Goal: Navigation & Orientation: Understand site structure

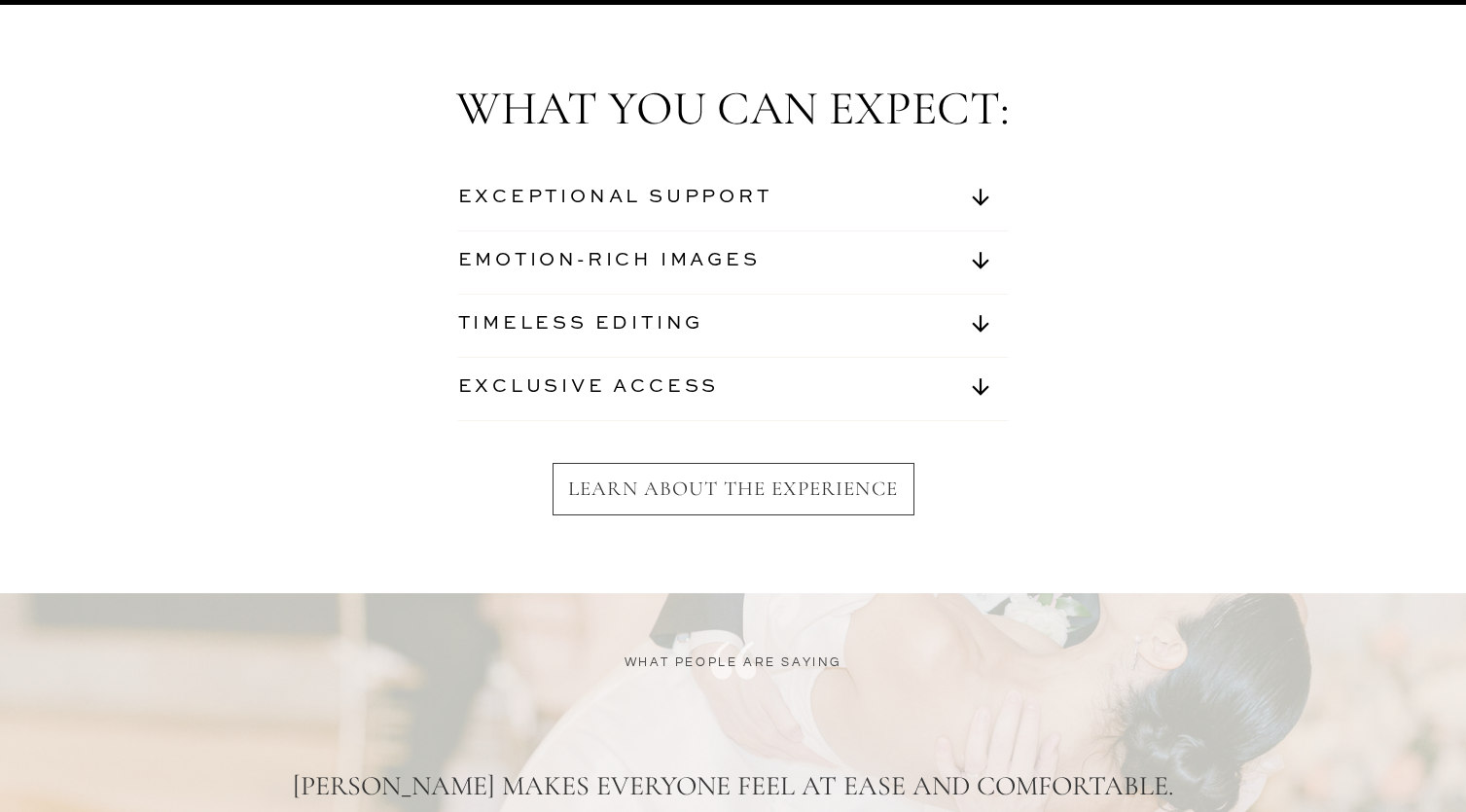
scroll to position [6885, 0]
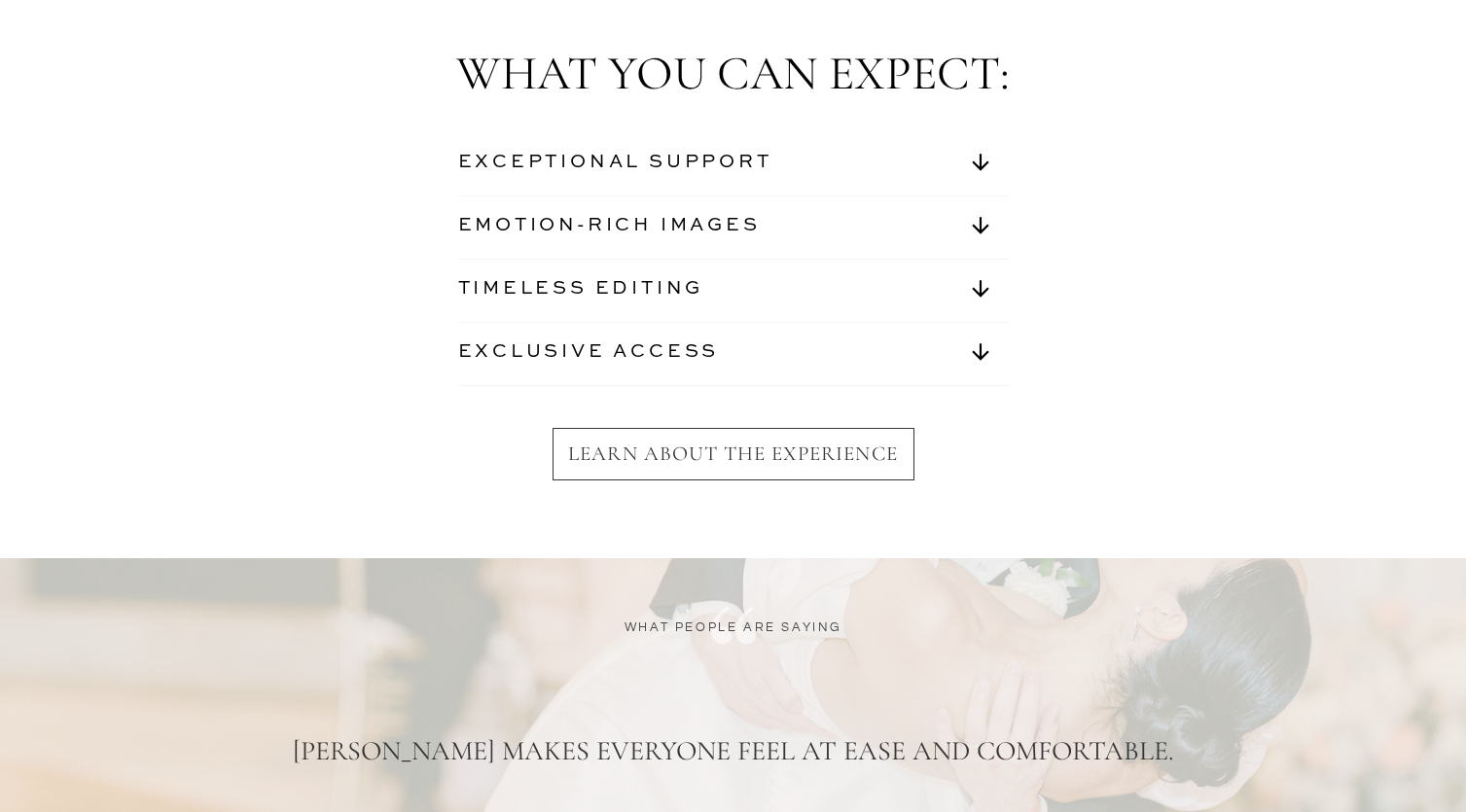
click at [554, 171] on nav "EXCEPTIONAL SUPPORT" at bounding box center [639, 166] width 362 height 32
click at [973, 168] on icon at bounding box center [980, 162] width 47 height 25
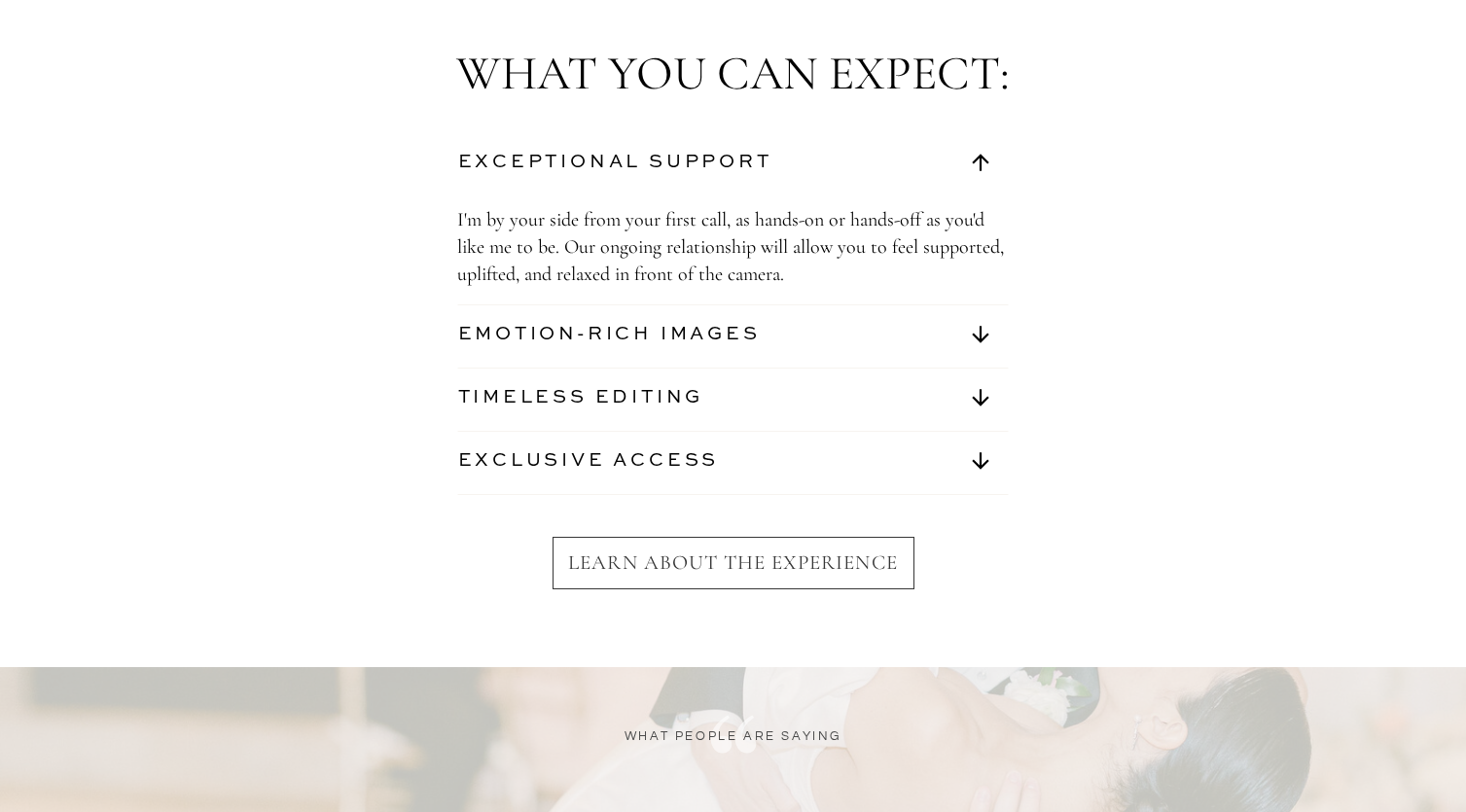
click at [974, 173] on icon at bounding box center [980, 162] width 47 height 25
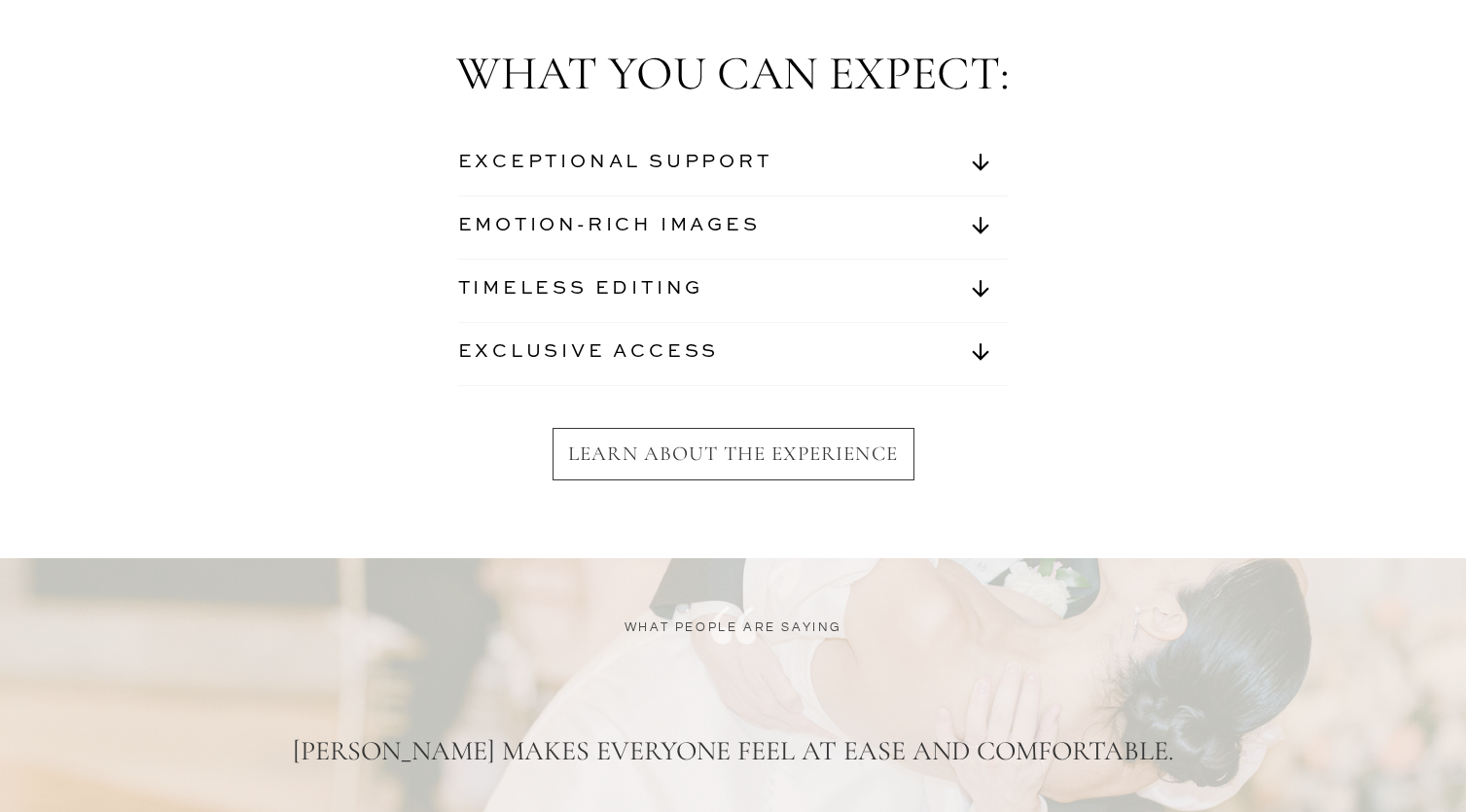
click at [983, 226] on icon at bounding box center [980, 225] width 47 height 25
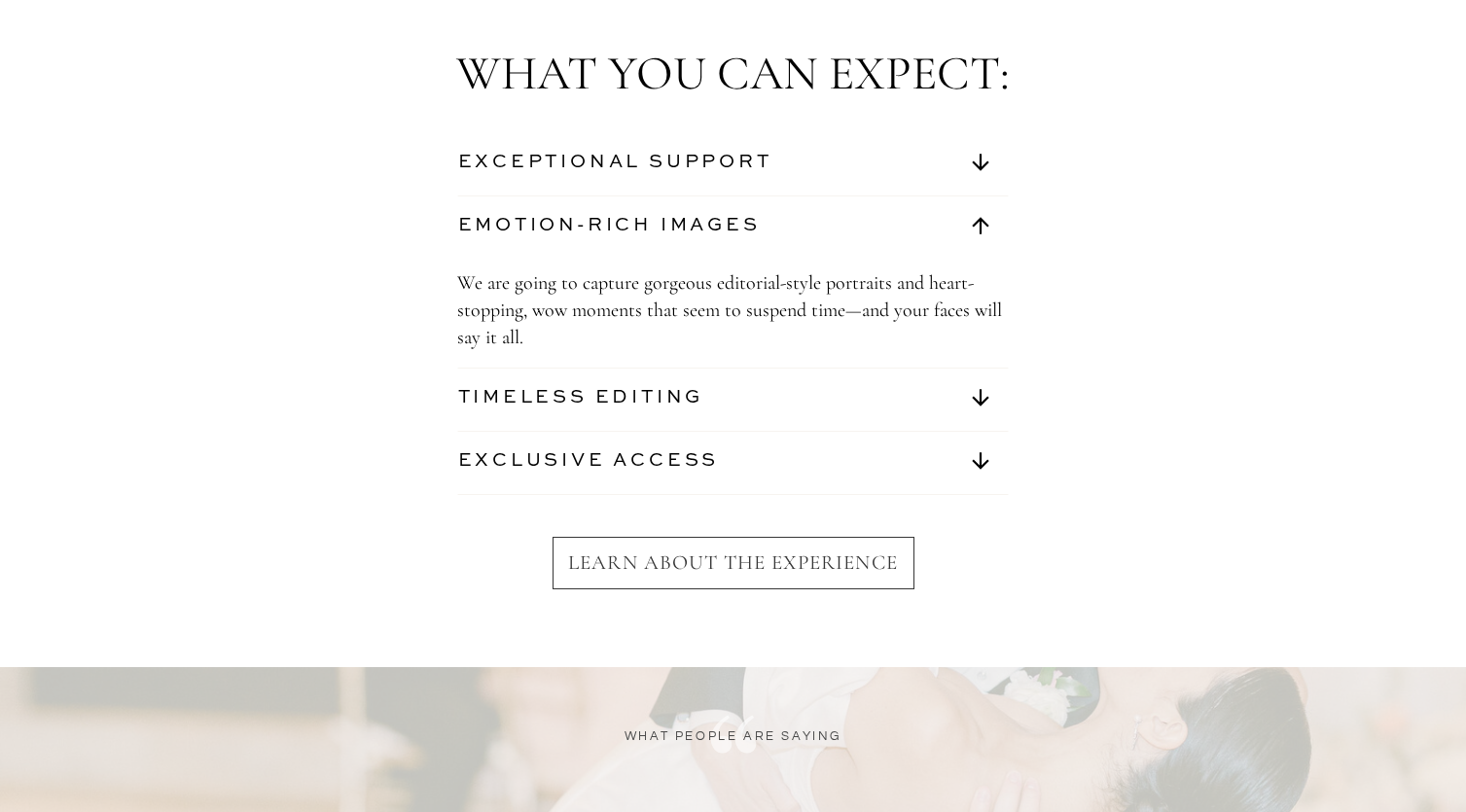
click at [983, 226] on icon at bounding box center [980, 225] width 47 height 25
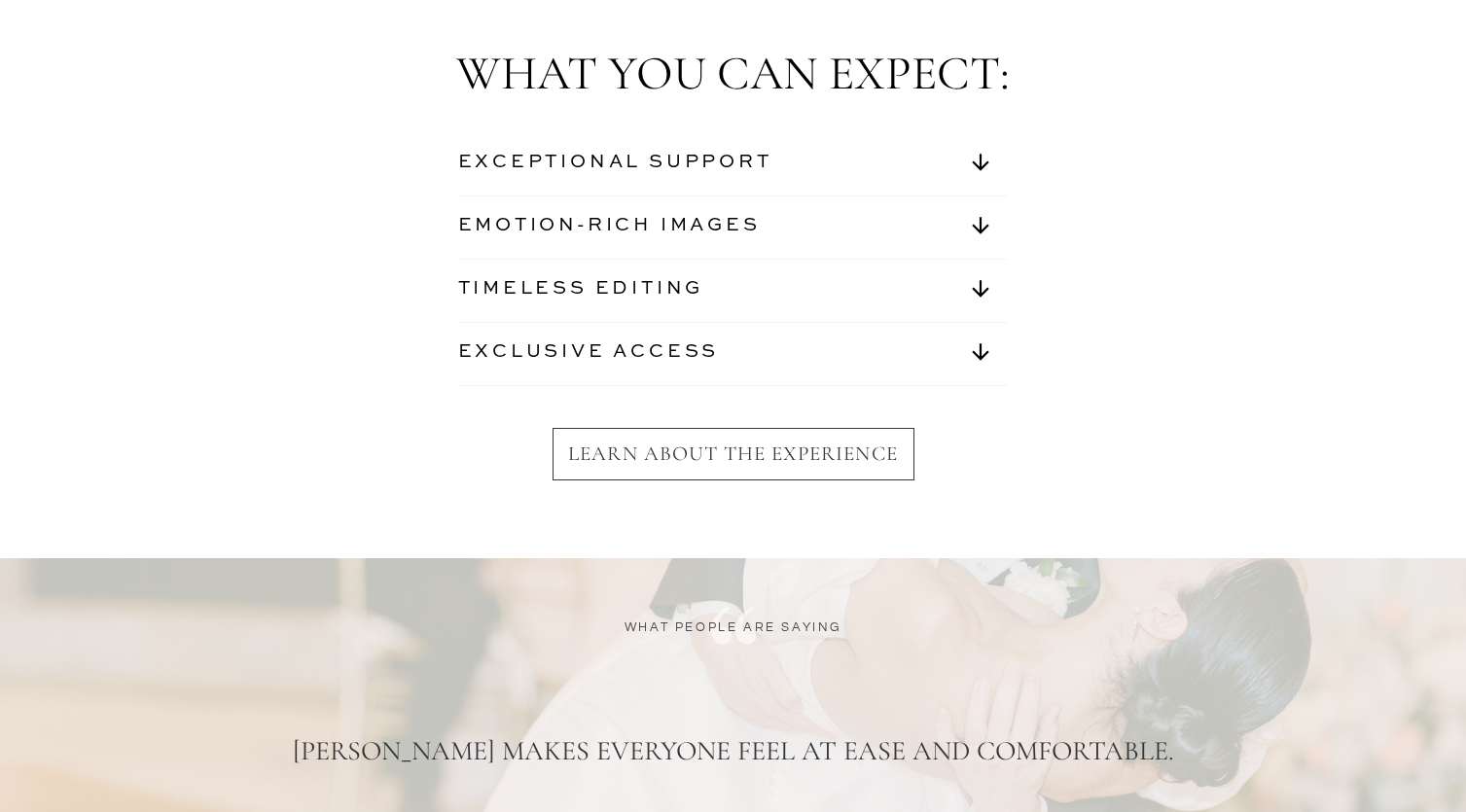
click at [985, 287] on icon at bounding box center [980, 288] width 47 height 25
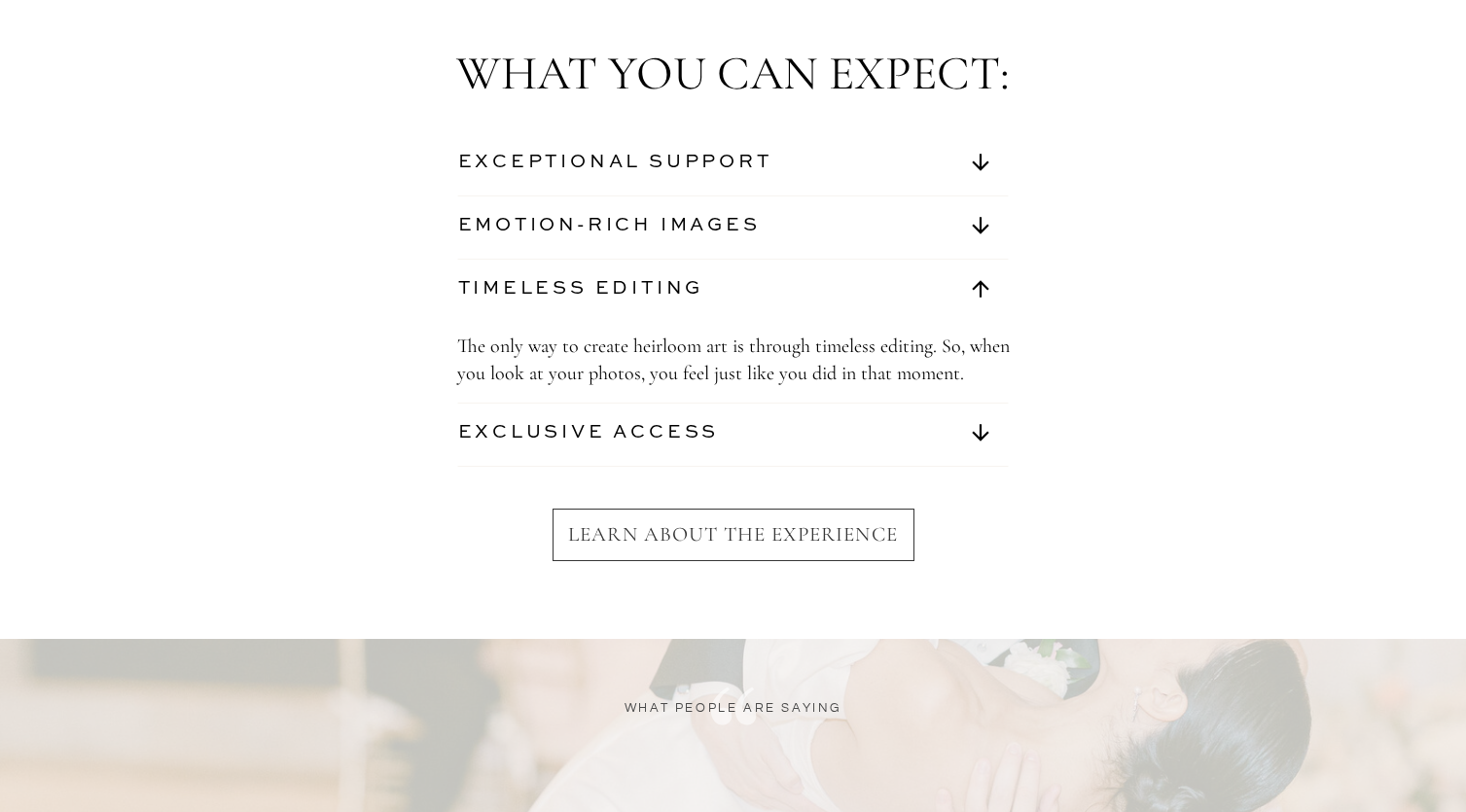
click at [985, 287] on icon at bounding box center [980, 288] width 17 height 17
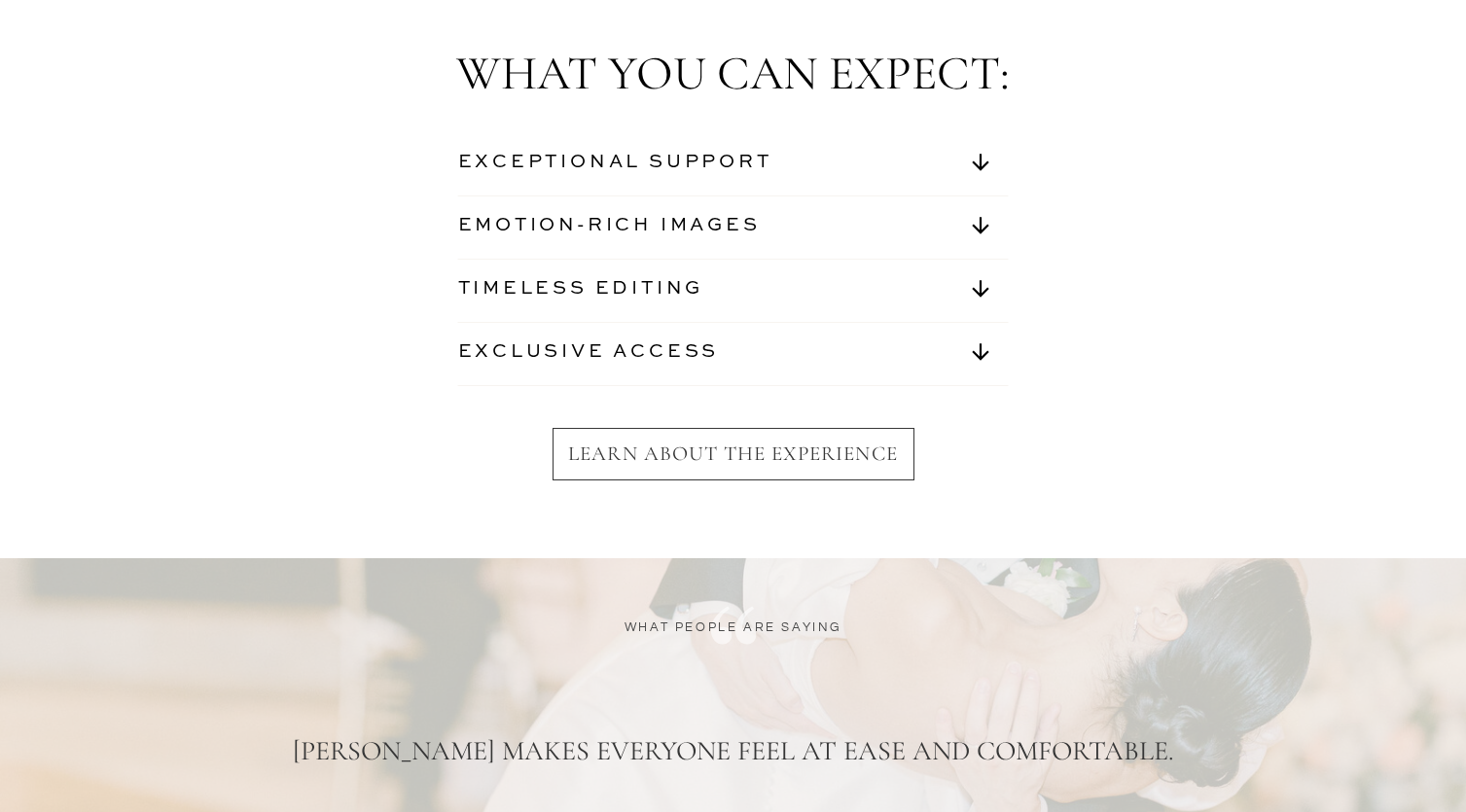
click at [975, 353] on icon at bounding box center [980, 351] width 17 height 17
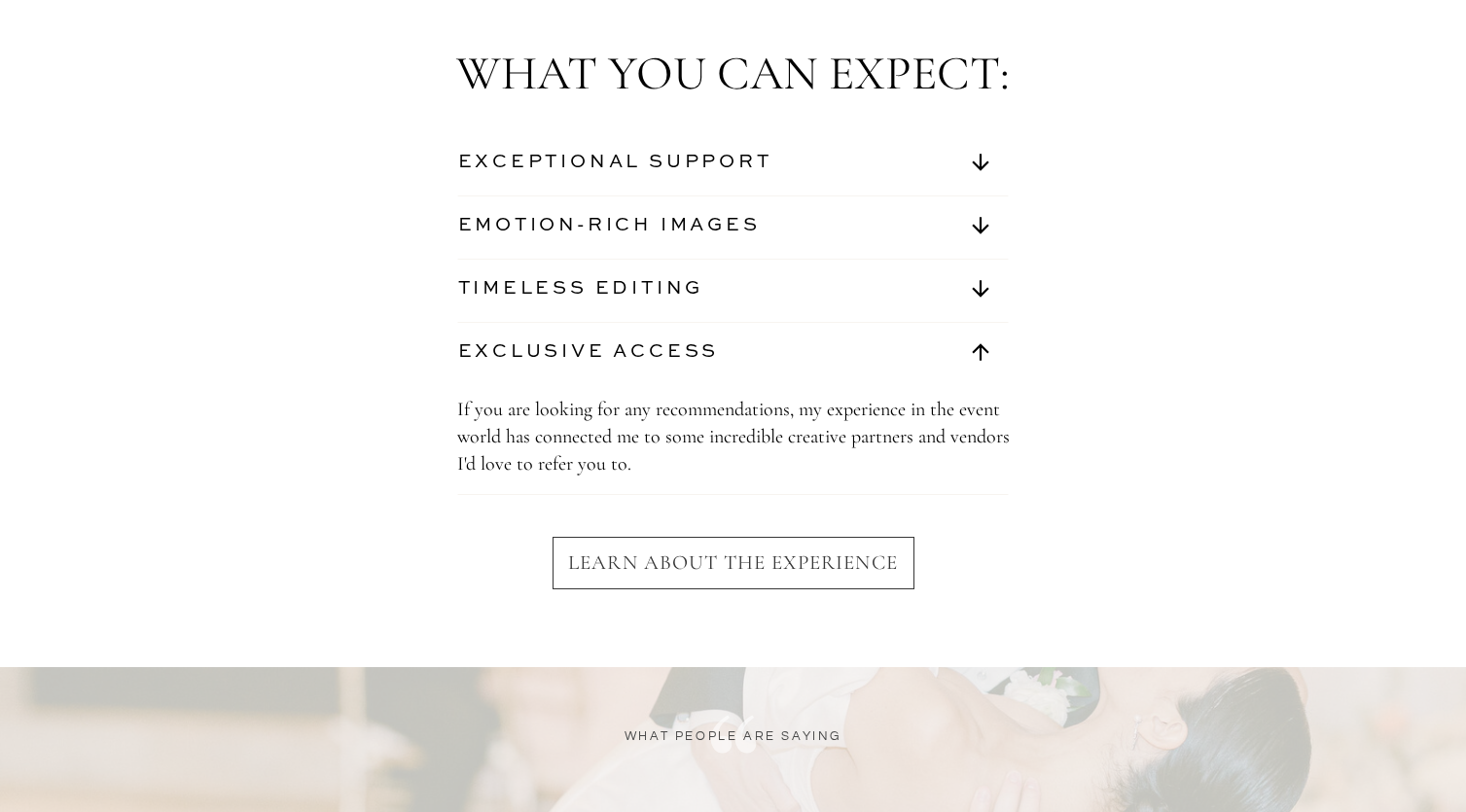
click at [975, 353] on icon at bounding box center [980, 352] width 47 height 25
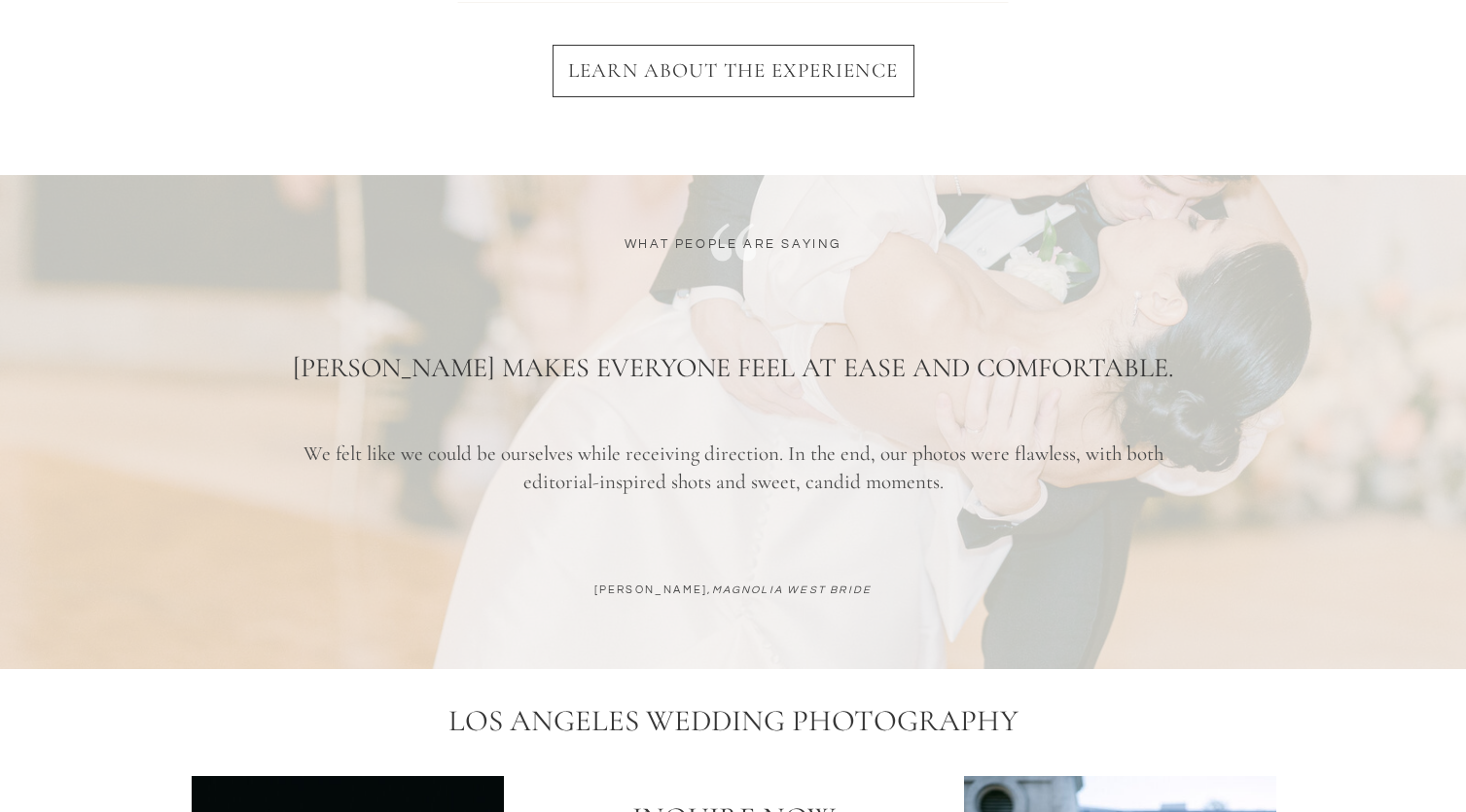
drag, startPoint x: 1172, startPoint y: 341, endPoint x: 1171, endPoint y: 367, distance: 26.0
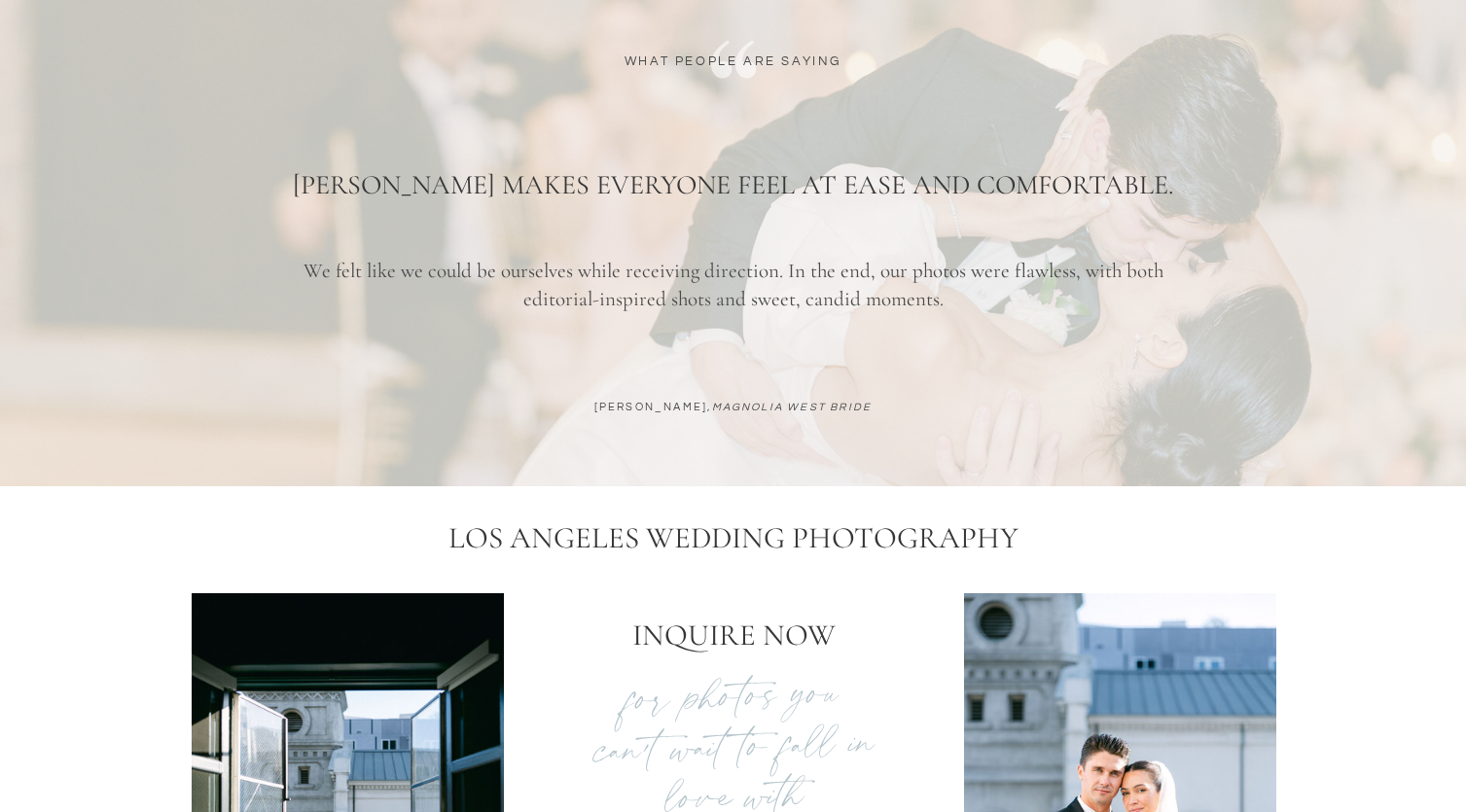
drag, startPoint x: 1141, startPoint y: 276, endPoint x: 1143, endPoint y: 328, distance: 52.0
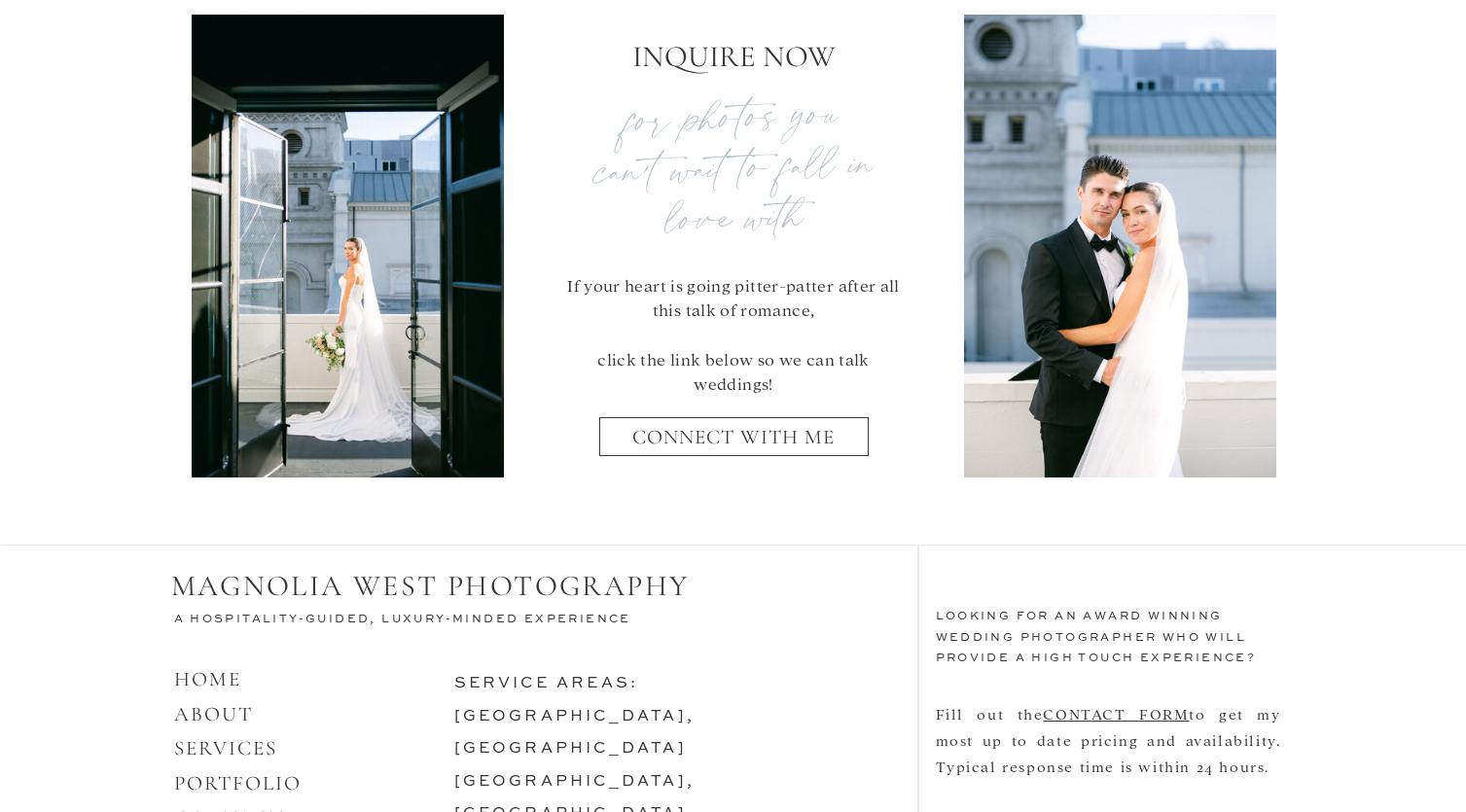
drag, startPoint x: 1115, startPoint y: 255, endPoint x: 1116, endPoint y: 321, distance: 66.0
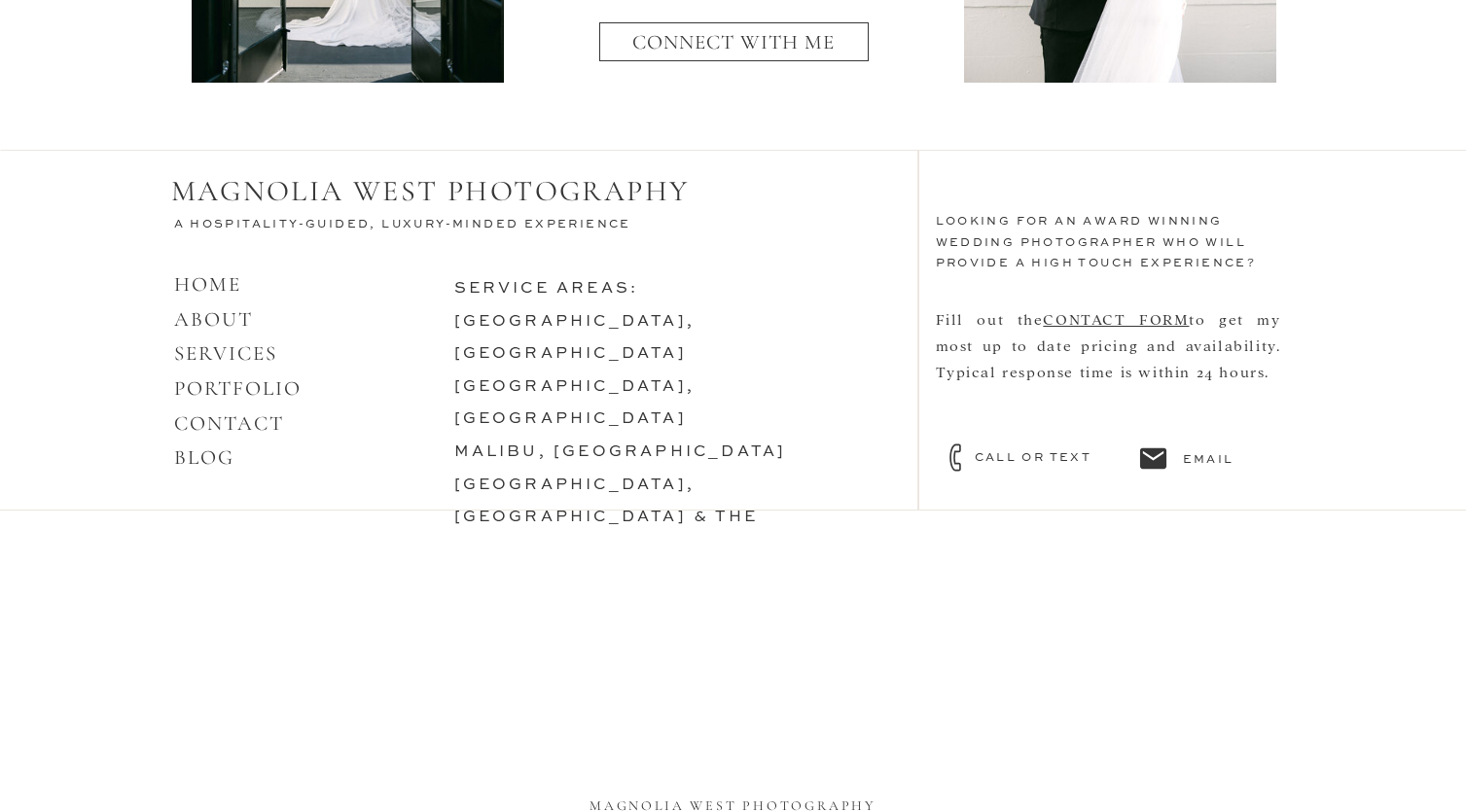
drag, startPoint x: 1313, startPoint y: 269, endPoint x: 1307, endPoint y: 300, distance: 31.6
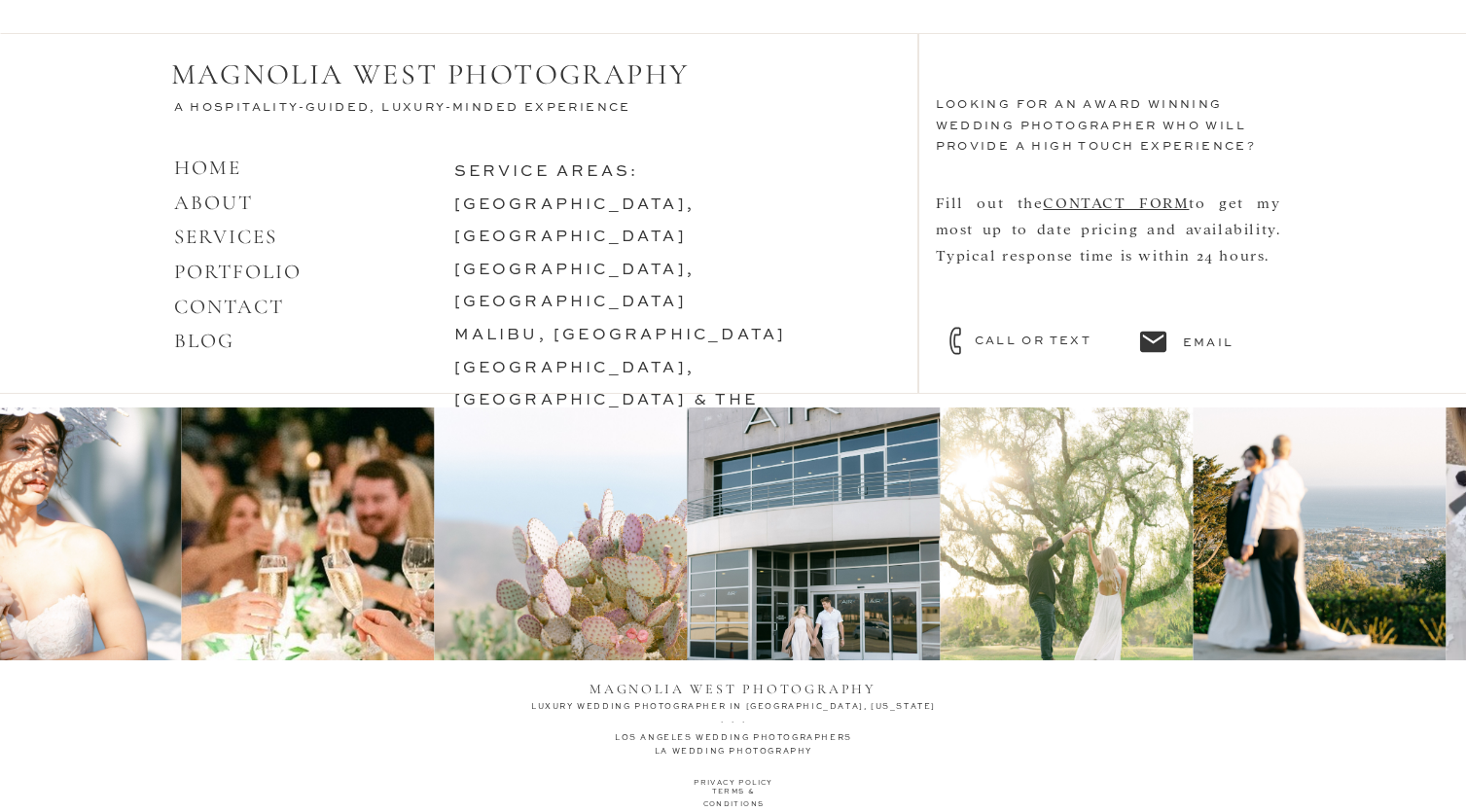
scroll to position [8547, 0]
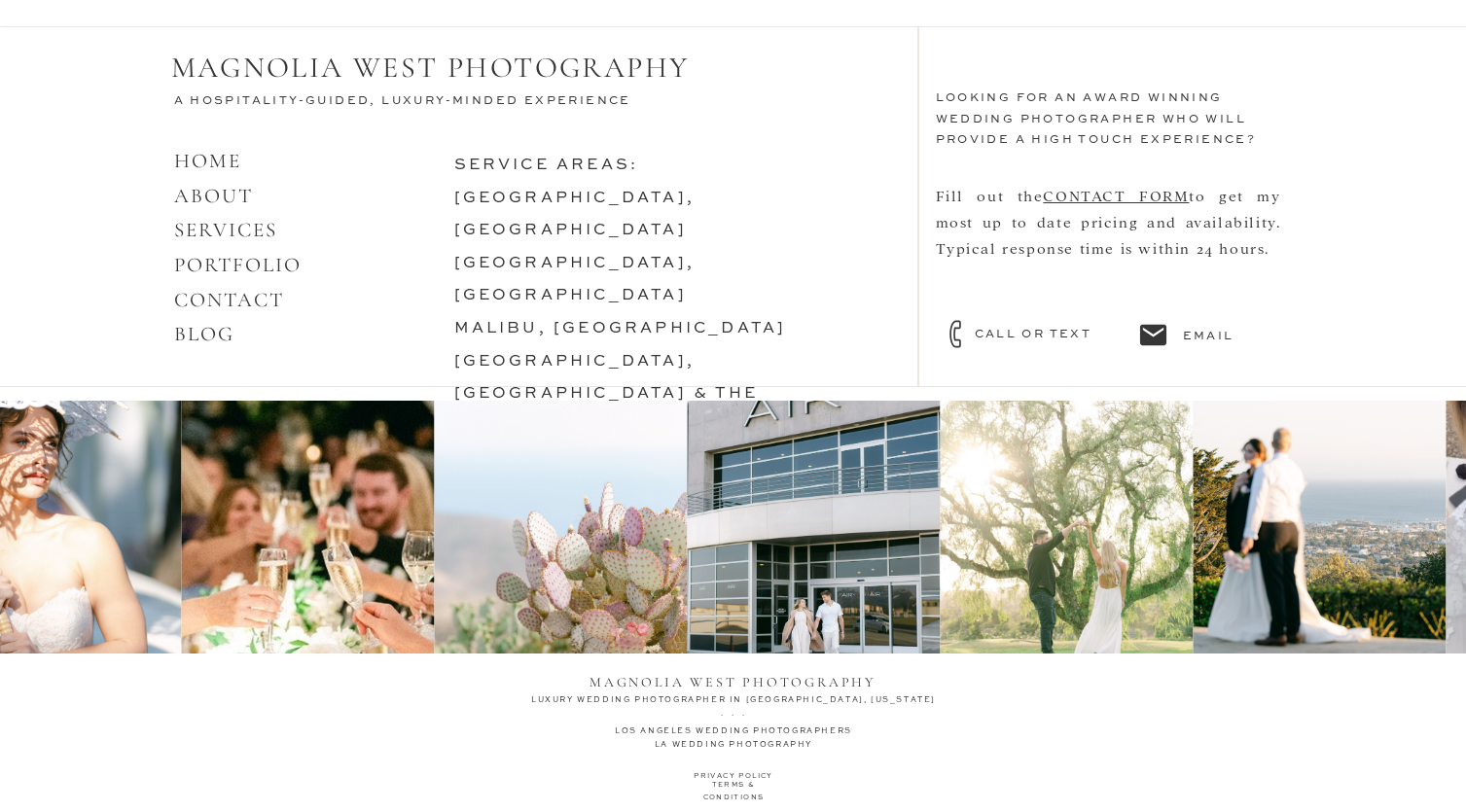
drag, startPoint x: 1293, startPoint y: 281, endPoint x: 1291, endPoint y: 308, distance: 27.1
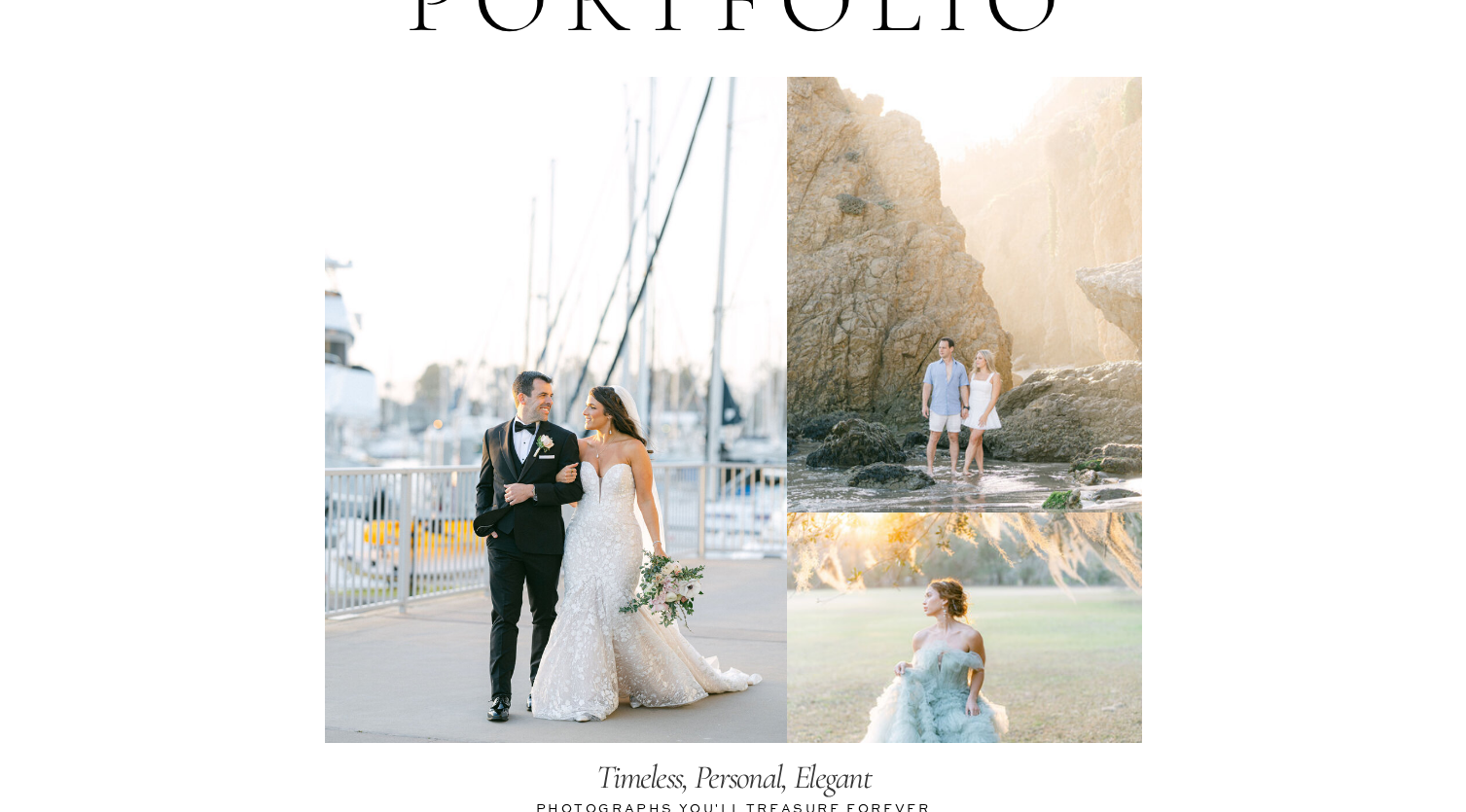
scroll to position [0, 0]
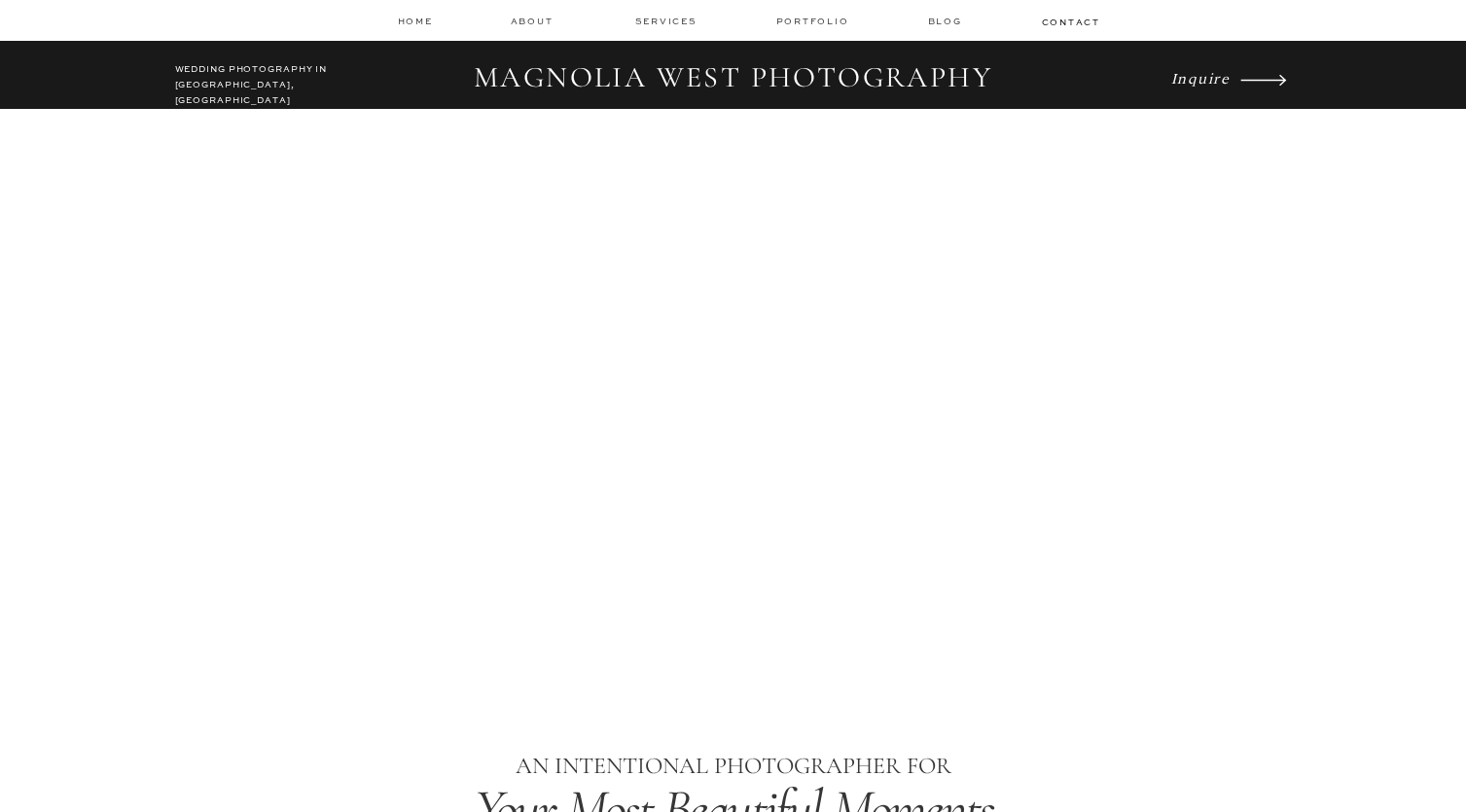
drag, startPoint x: 1280, startPoint y: 299, endPoint x: 442, endPoint y: -263, distance: 1009.0
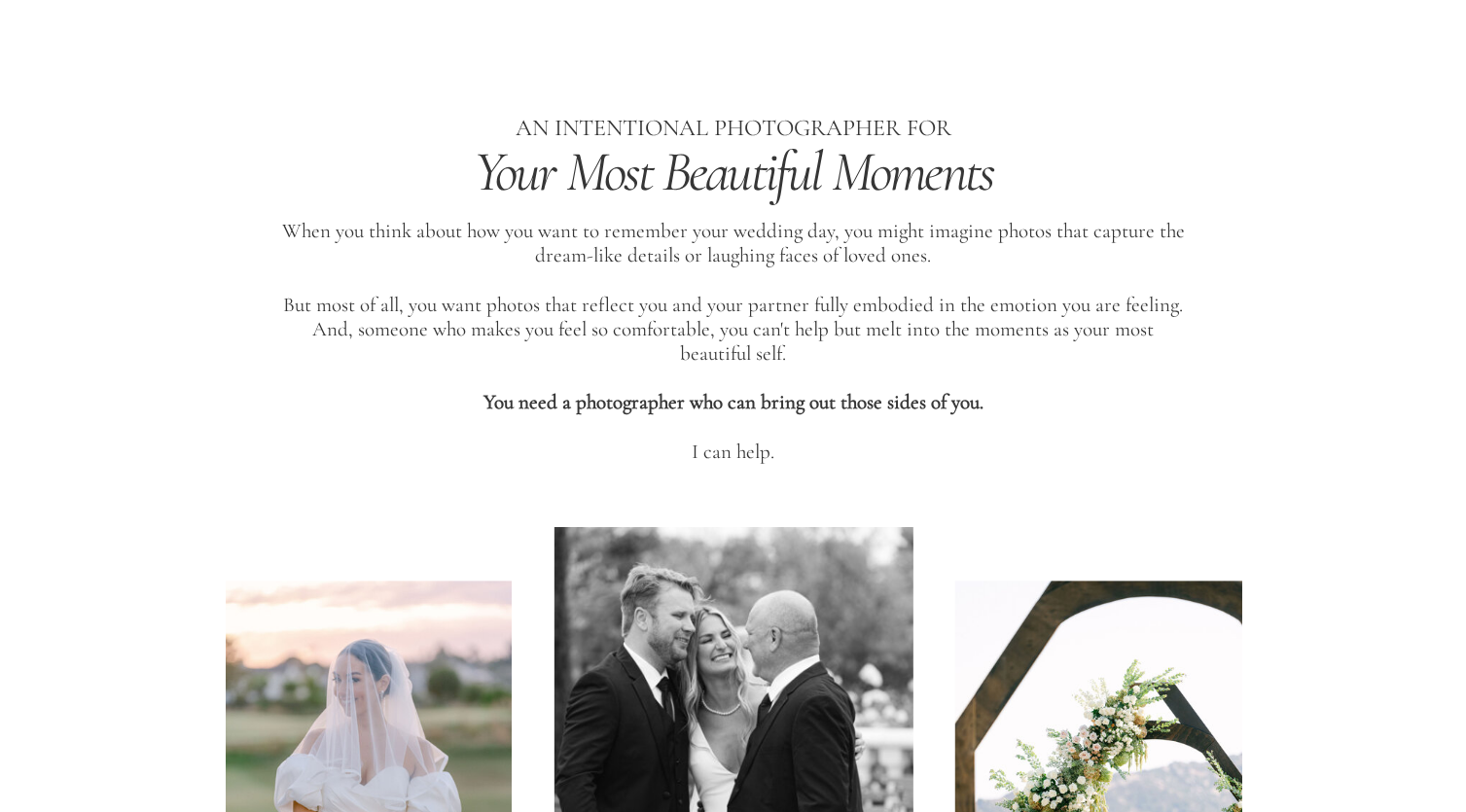
drag, startPoint x: 536, startPoint y: 182, endPoint x: 521, endPoint y: 321, distance: 139.8
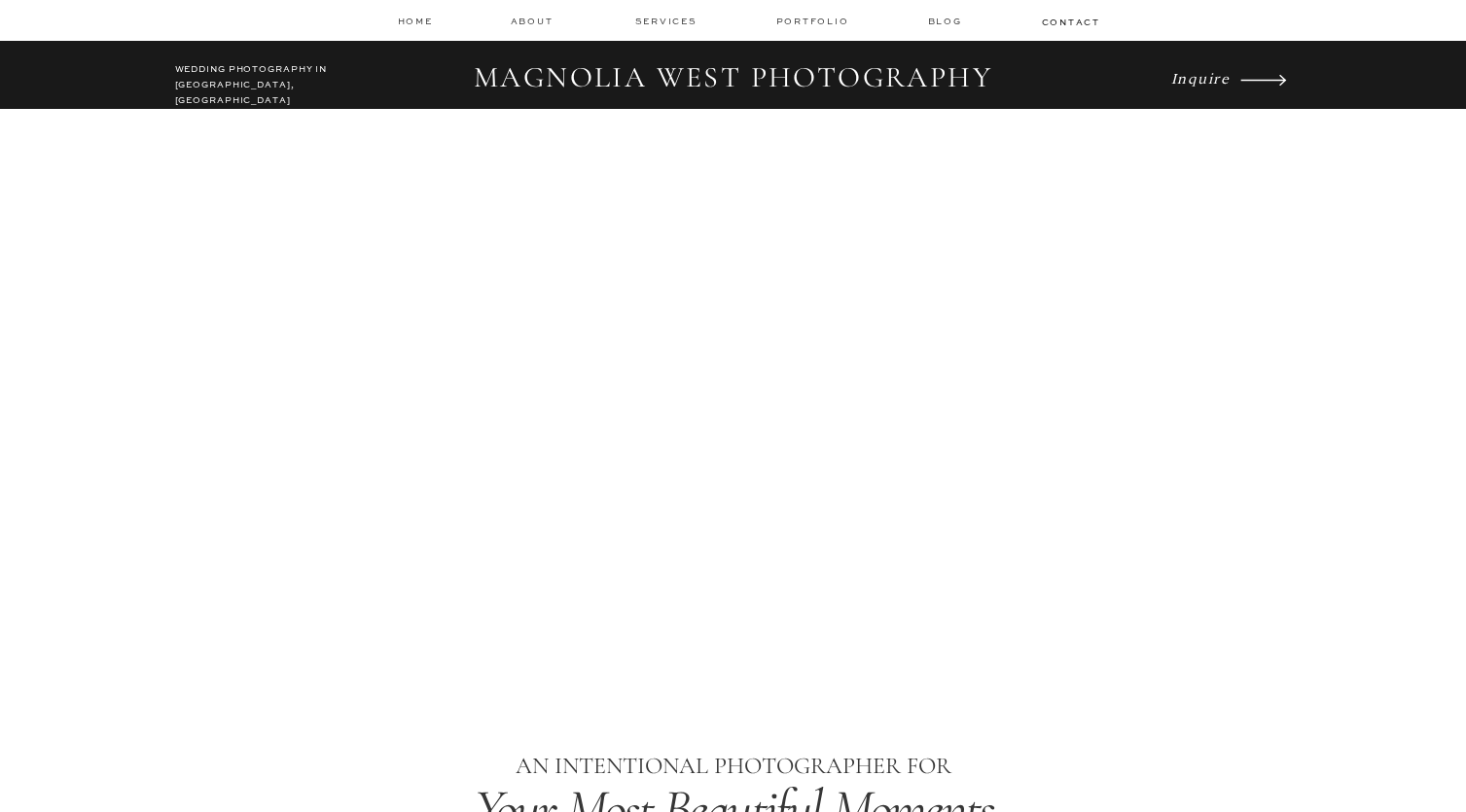
drag, startPoint x: 518, startPoint y: 313, endPoint x: 458, endPoint y: 13, distance: 305.9
